Goal: Navigation & Orientation: Find specific page/section

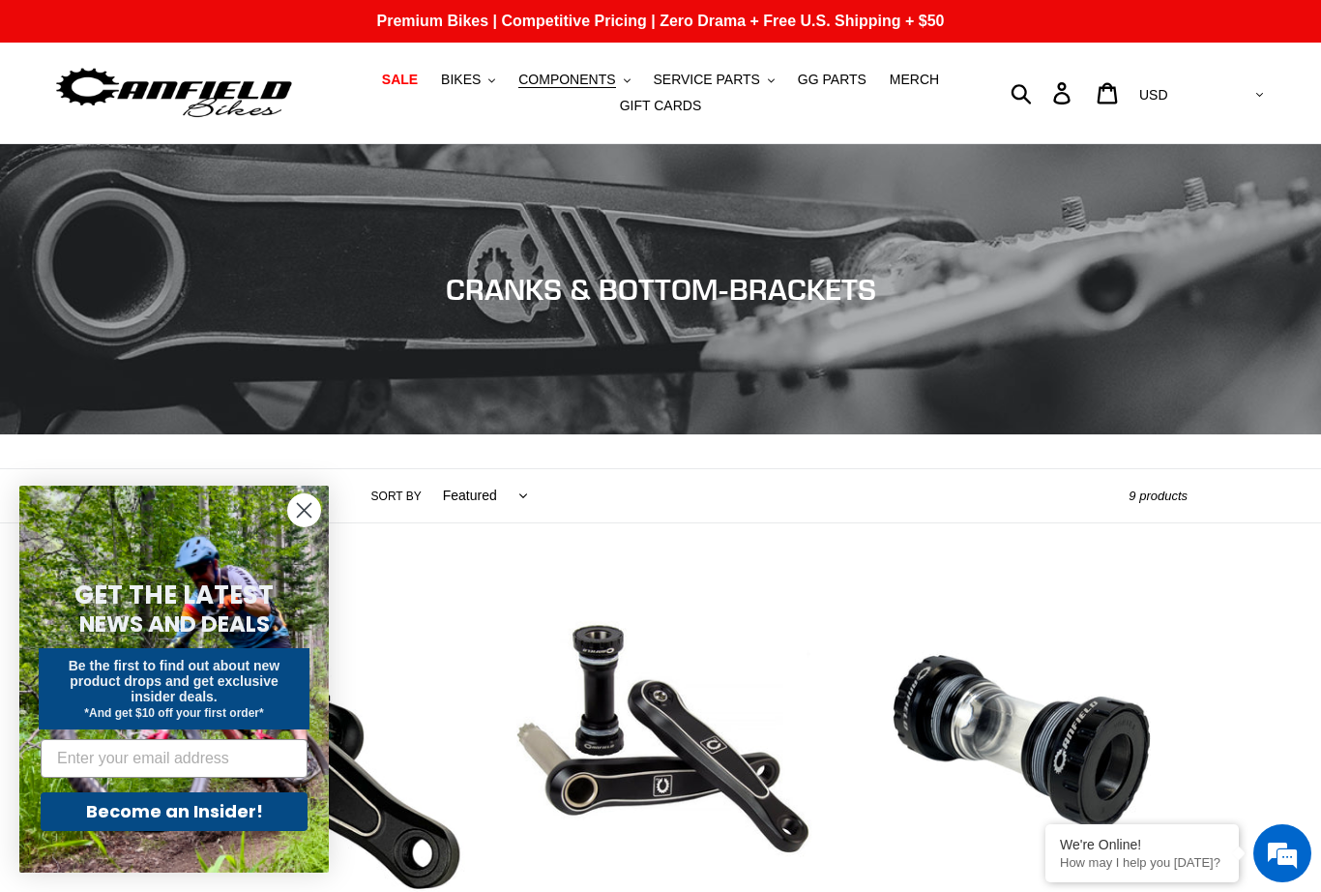
click at [307, 509] on icon "Close dialog" at bounding box center [305, 511] width 14 height 14
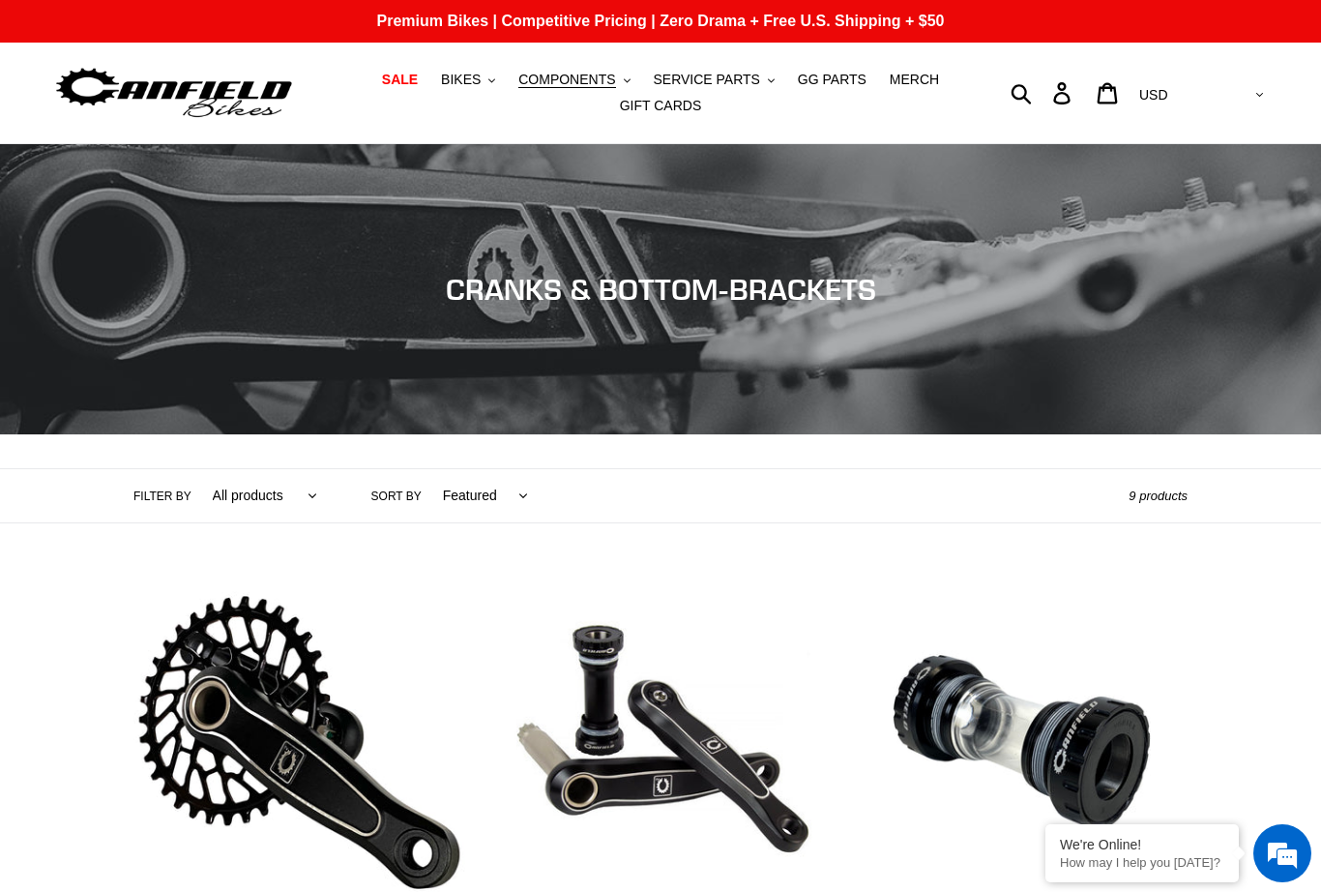
click at [548, 86] on span "COMPONENTS" at bounding box center [566, 80] width 97 height 16
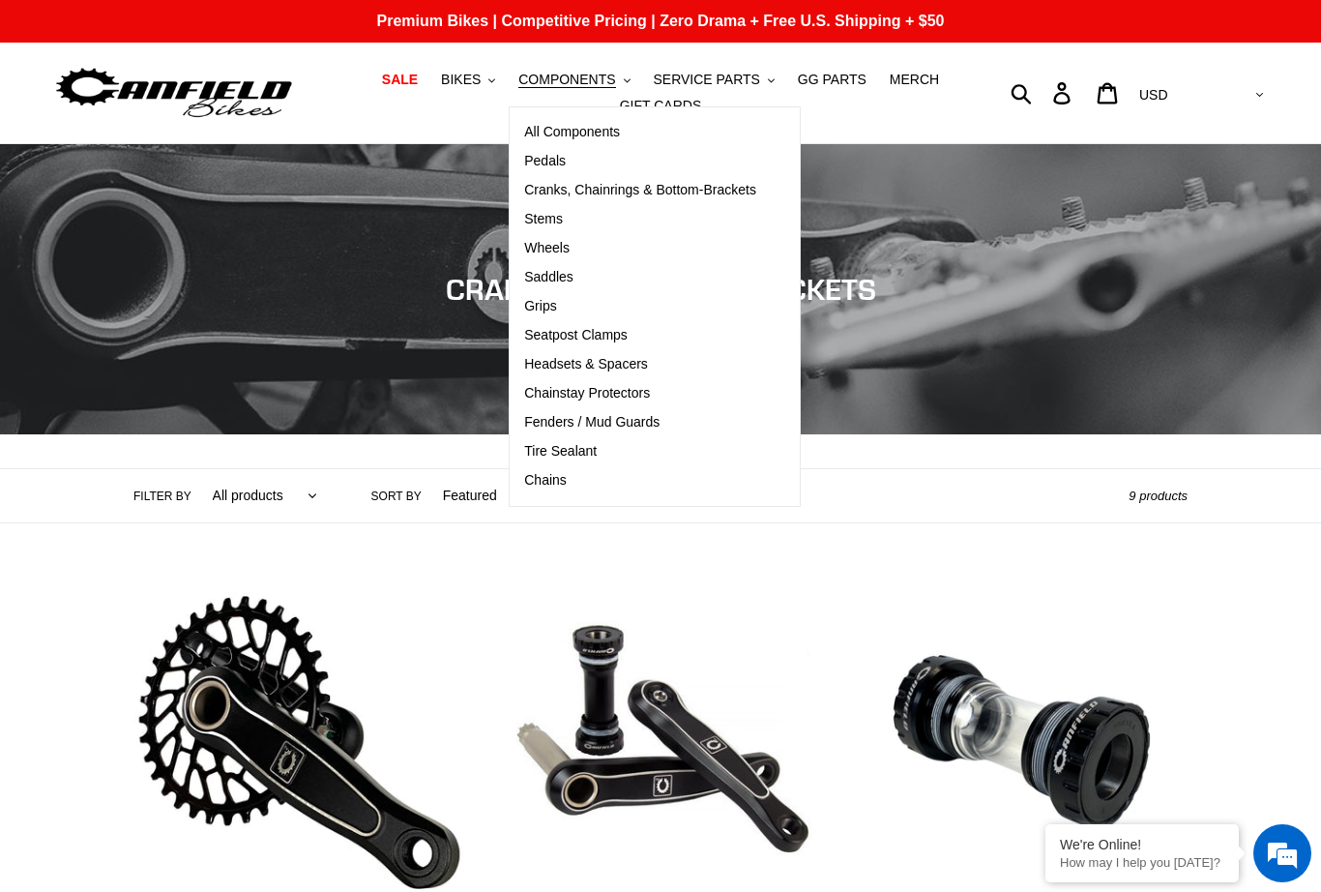
click at [1270, 509] on div "Filter by All products Components Cranks .cls-1{fill:#231f20} Sort by Featured …" at bounding box center [660, 495] width 1321 height 55
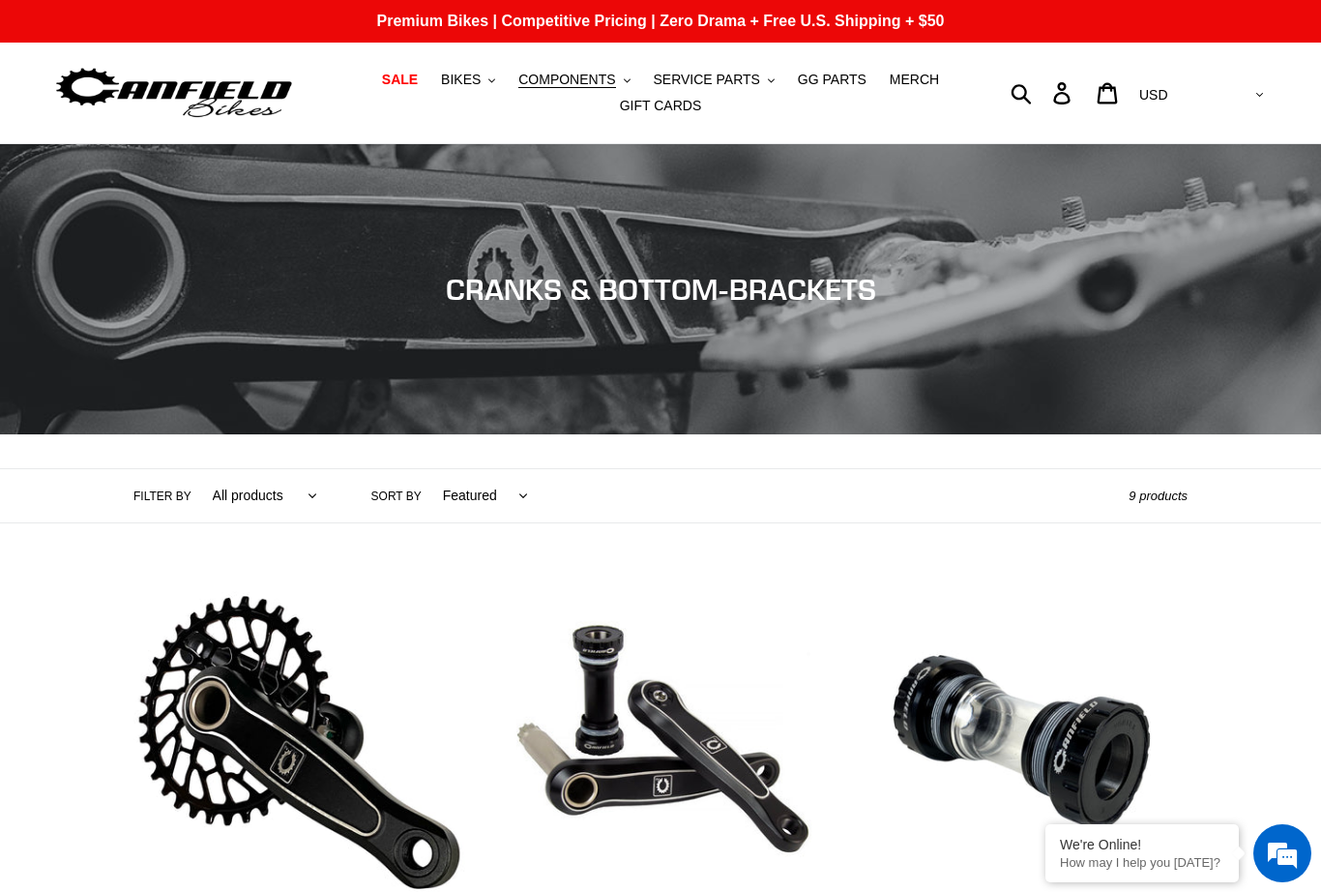
click at [556, 73] on span "COMPONENTS" at bounding box center [566, 80] width 97 height 16
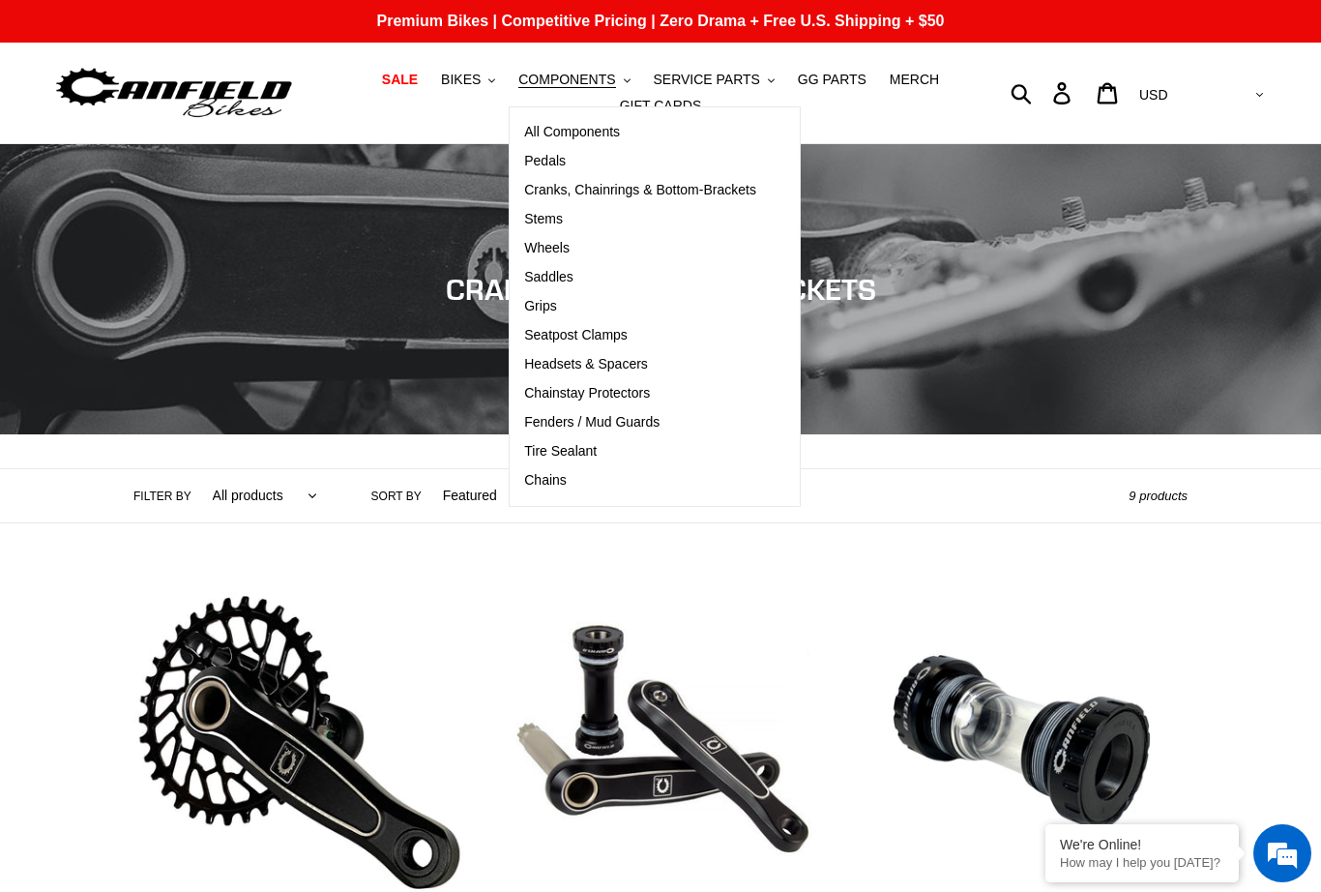
click at [543, 161] on span "Pedals" at bounding box center [545, 161] width 42 height 16
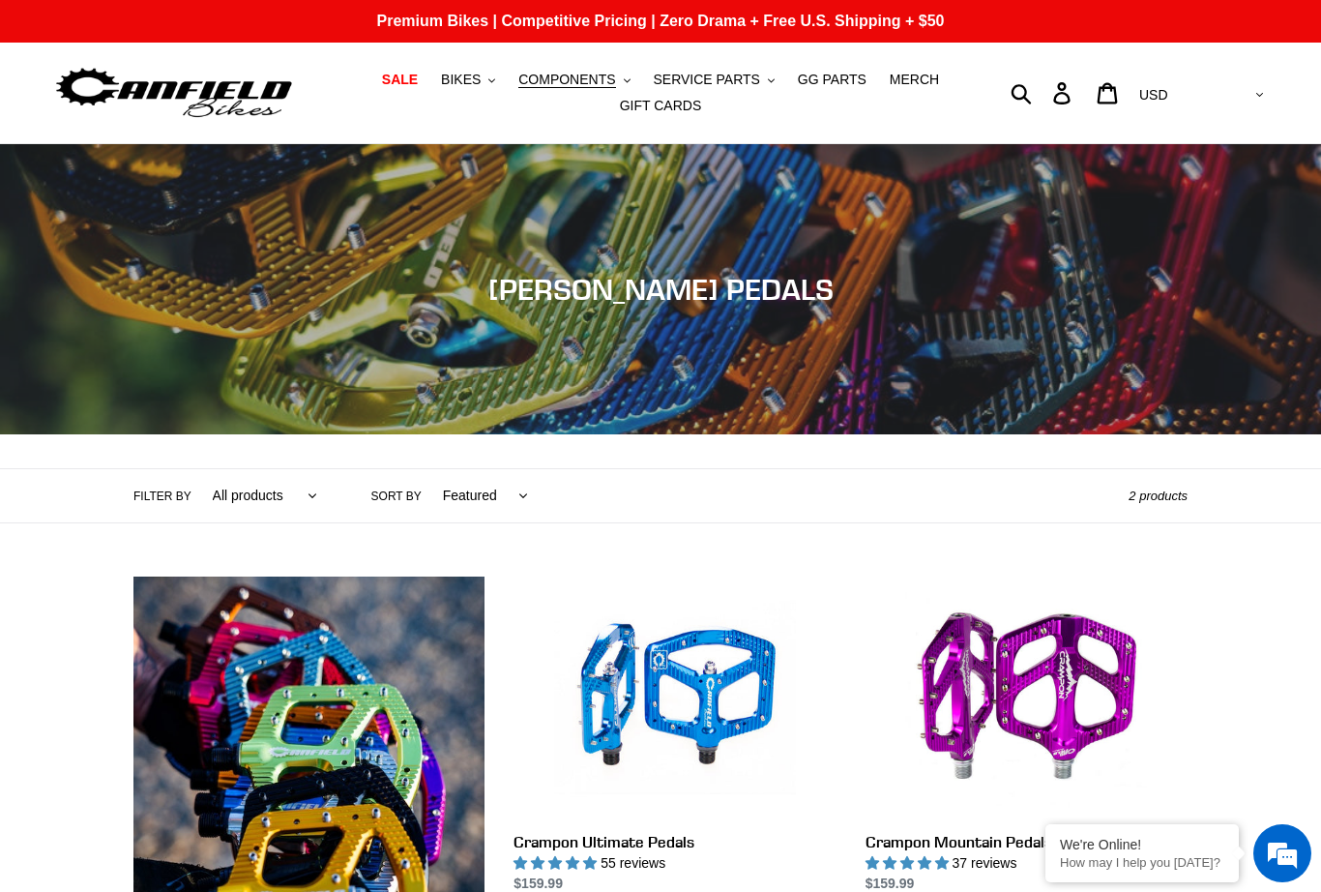
click at [465, 81] on span "BIKES" at bounding box center [461, 80] width 40 height 16
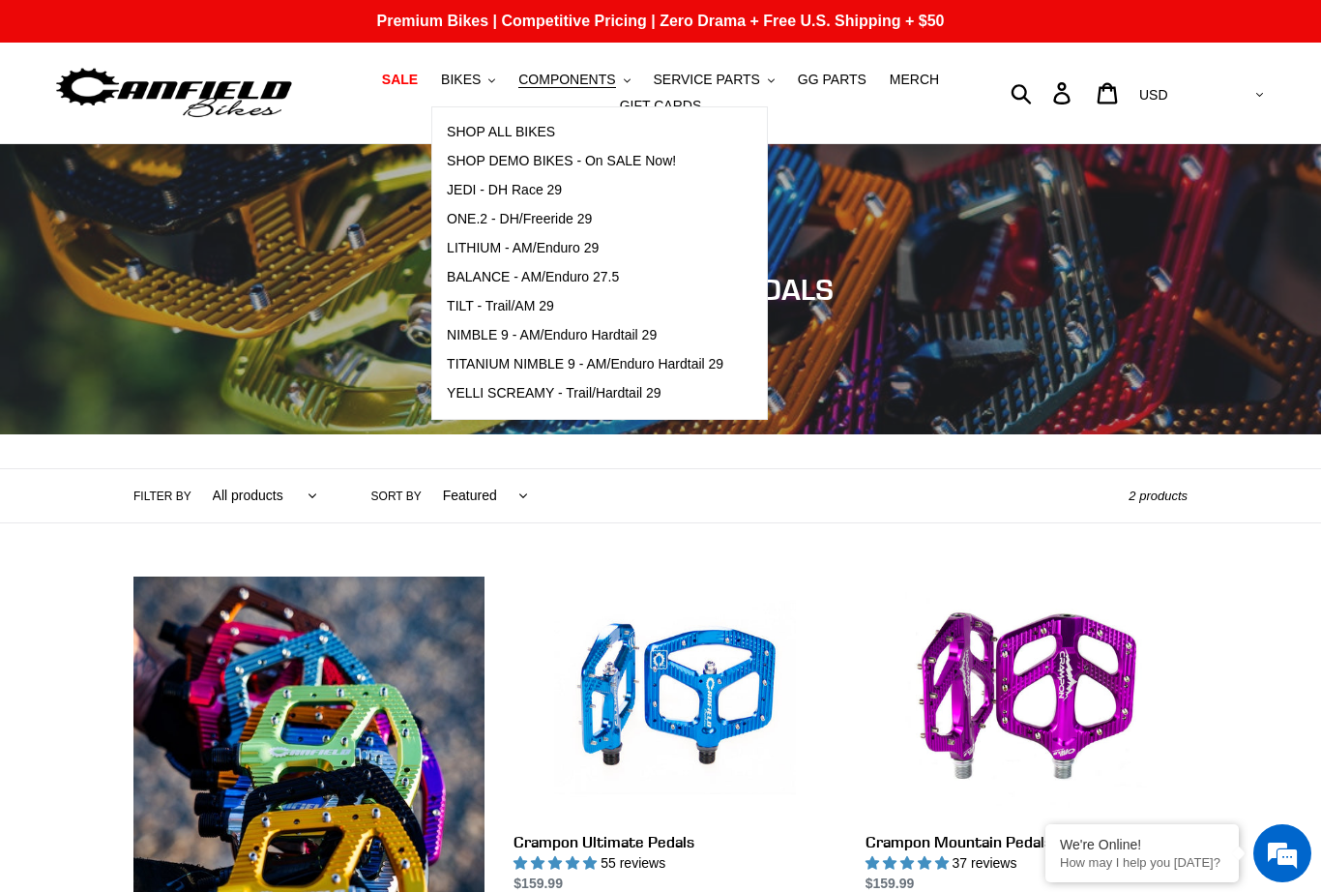
click at [477, 134] on span "SHOP ALL BIKES" at bounding box center [501, 132] width 108 height 16
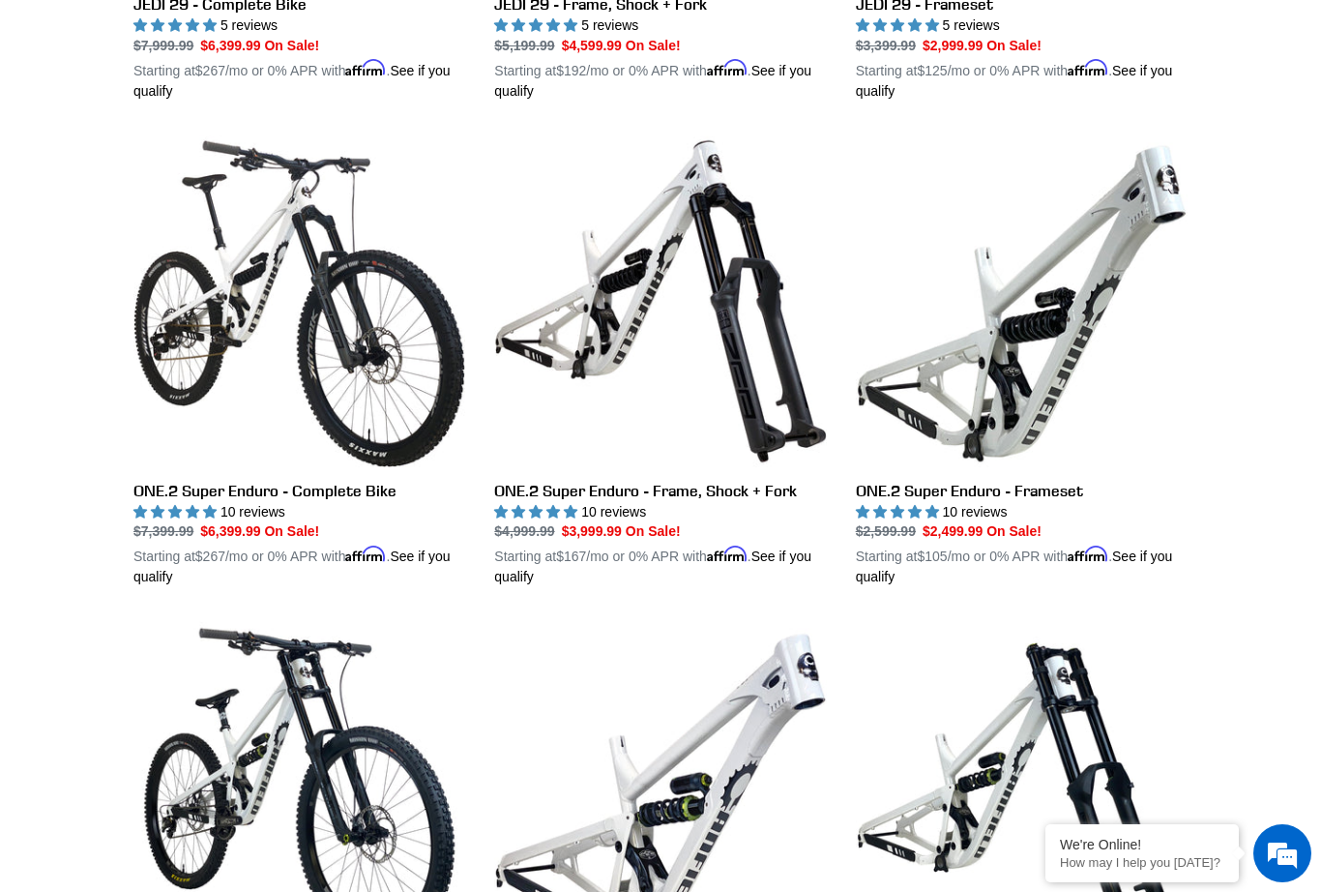
scroll to position [3308, 0]
